Goal: Information Seeking & Learning: Learn about a topic

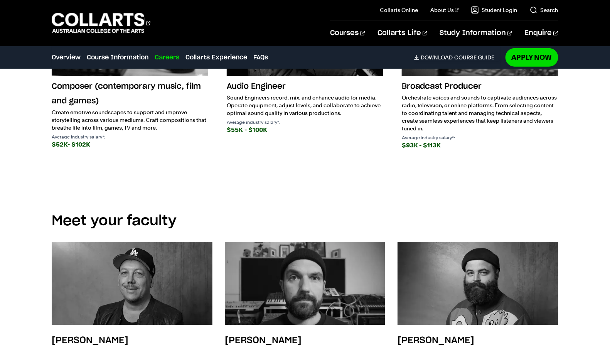
scroll to position [1517, 0]
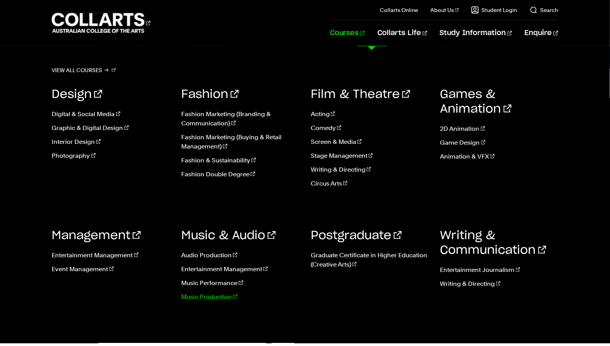
click at [220, 298] on link "Music Production" at bounding box center [240, 296] width 118 height 9
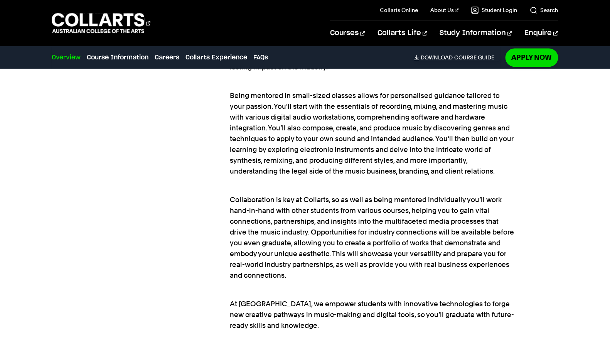
scroll to position [666, 0]
